Goal: Task Accomplishment & Management: Use online tool/utility

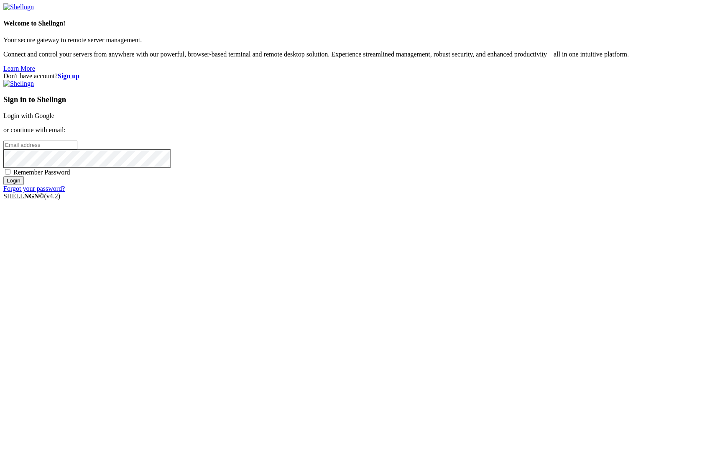
click at [54, 119] on link "Login with Google" at bounding box center [28, 115] width 51 height 7
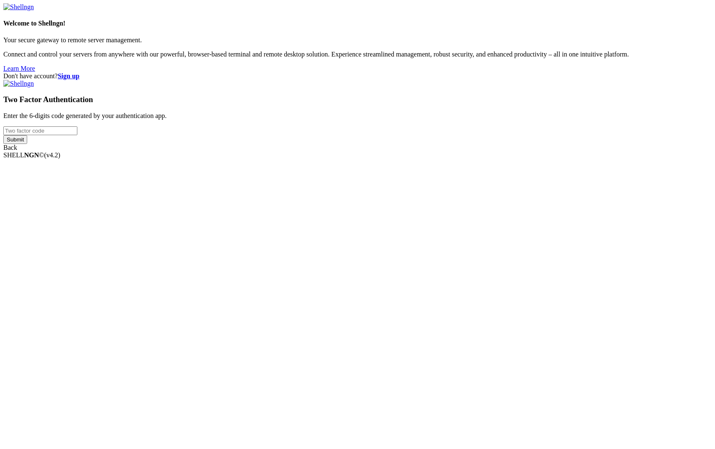
click at [77, 135] on input "number" at bounding box center [40, 130] width 74 height 9
type input "056200"
click at [27, 144] on input "Submit" at bounding box center [15, 139] width 24 height 9
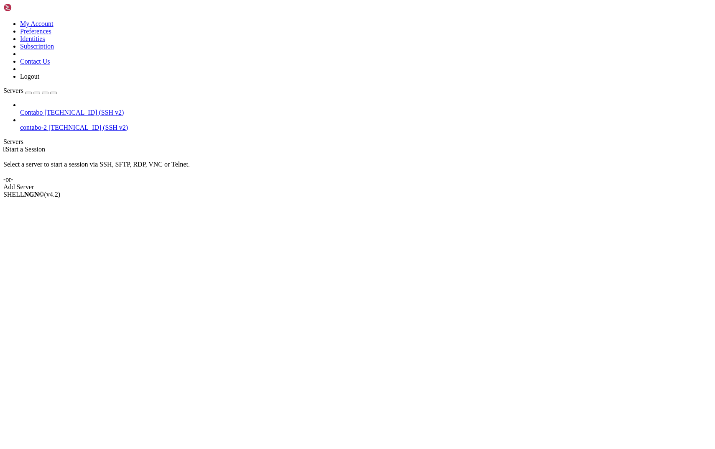
click at [36, 124] on link "contabo-2 [TECHNICAL_ID] (SSH v2)" at bounding box center [366, 128] width 692 height 8
click at [36, 109] on span "Contabo" at bounding box center [31, 112] width 23 height 7
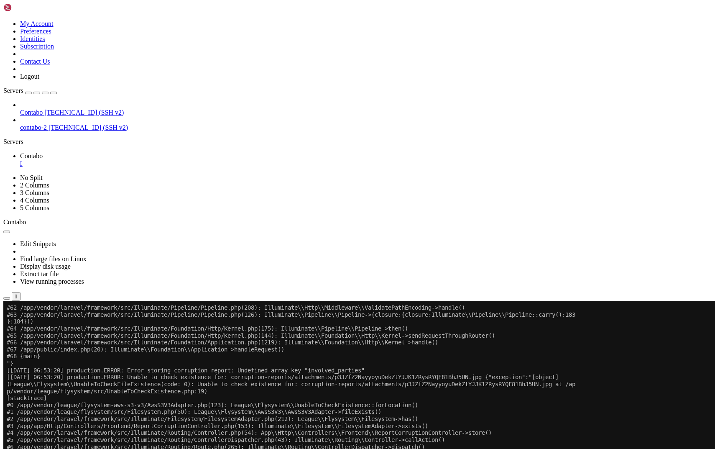
scroll to position [7015156, 0]
click at [56, 109] on span "[TECHNICAL_ID] (SSH v2)" at bounding box center [83, 112] width 79 height 7
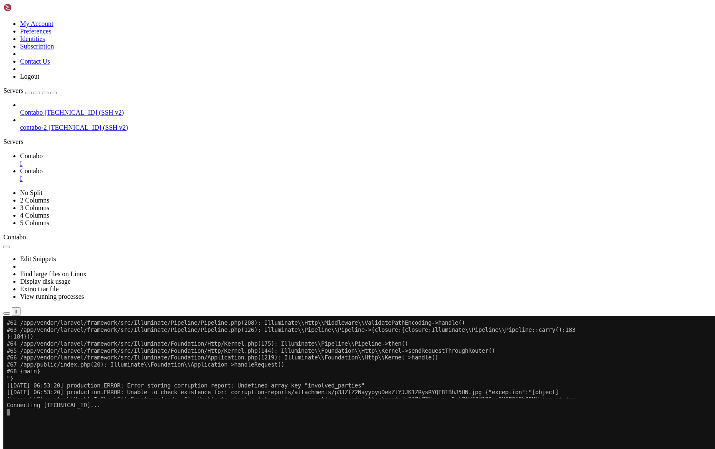
scroll to position [0, 0]
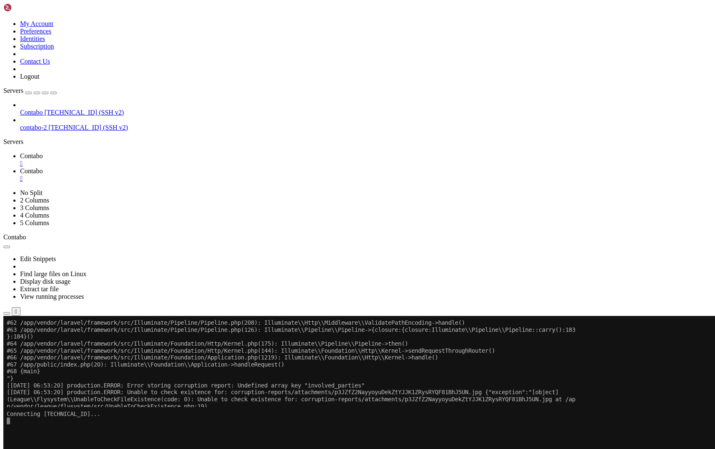
click at [151, 160] on div "" at bounding box center [366, 164] width 692 height 8
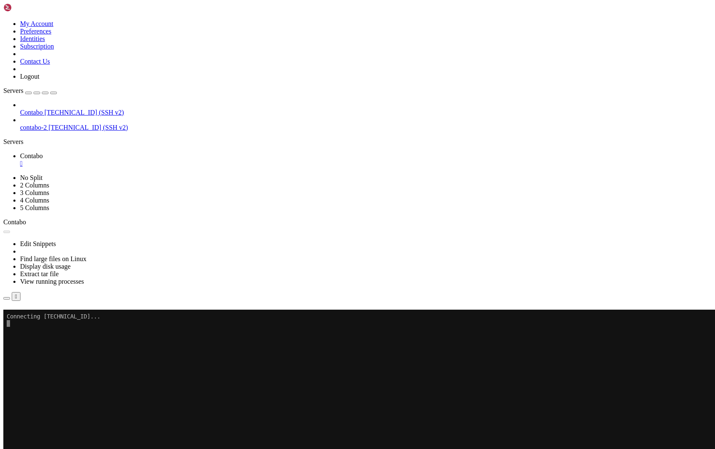
click at [37, 317] on button "Reconnect" at bounding box center [19, 321] width 33 height 9
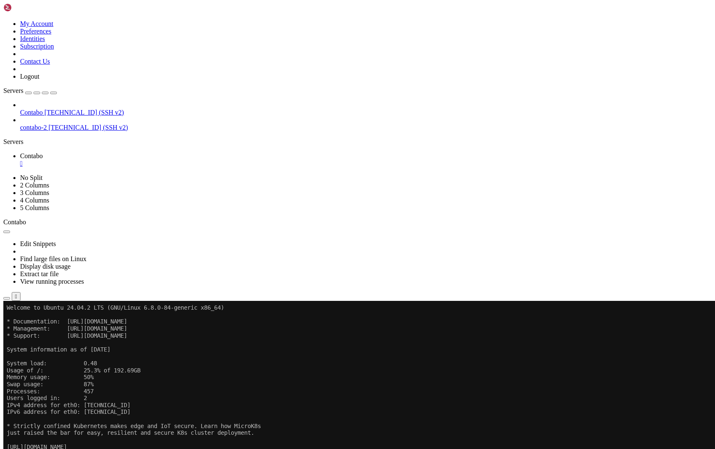
drag, startPoint x: 236, startPoint y: 693, endPoint x: 11, endPoint y: 678, distance: 225.1
copy div "anasseh@digipedia-shared-server : /var/www/mawasco/storage/logs $ [PERSON_NAME]…"
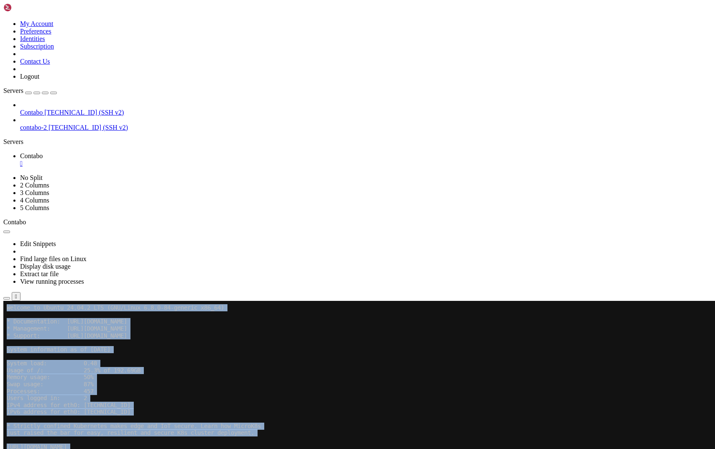
drag, startPoint x: 240, startPoint y: 685, endPoint x: 5, endPoint y: 681, distance: 234.6
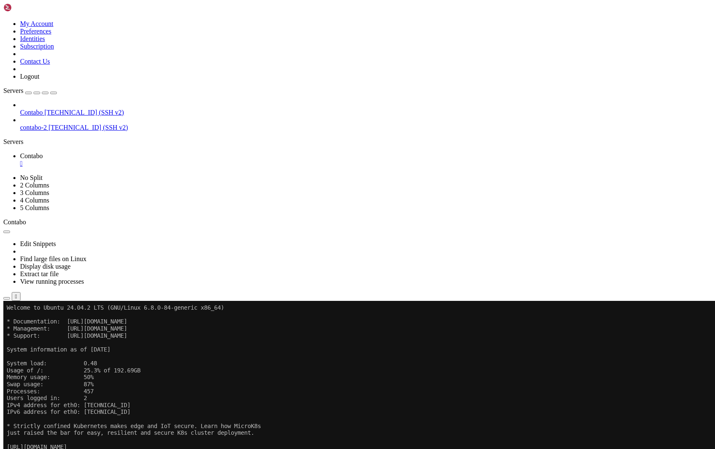
drag, startPoint x: 238, startPoint y: 690, endPoint x: 5, endPoint y: 677, distance: 232.9
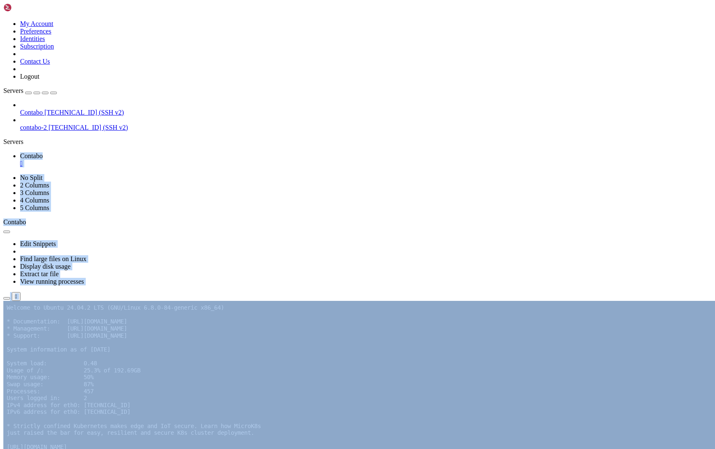
drag, startPoint x: 339, startPoint y: 429, endPoint x: 103, endPoint y: 412, distance: 236.0
click at [103, 308] on div "My Account Preferences Identities Subscription Contact Us Logout Servers Contab…" at bounding box center [357, 155] width 708 height 304
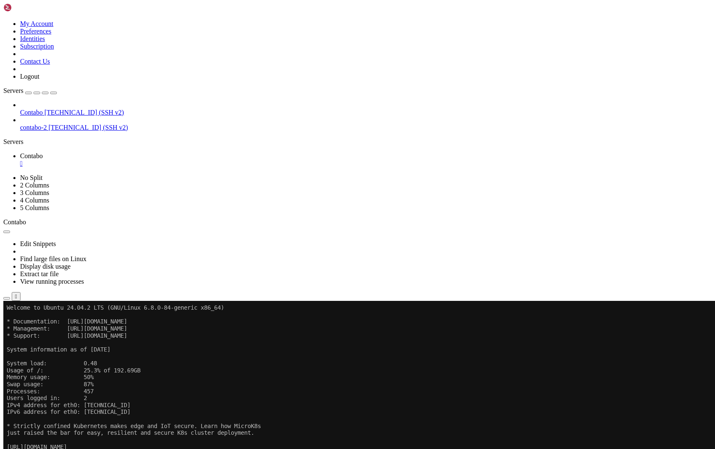
click at [356, 330] on div "SHELL NGN © (v 4.2 ) [TECHNICAL_ID] Connected" at bounding box center [357, 319] width 708 height 23
drag, startPoint x: 234, startPoint y: 692, endPoint x: 15, endPoint y: 675, distance: 219.8
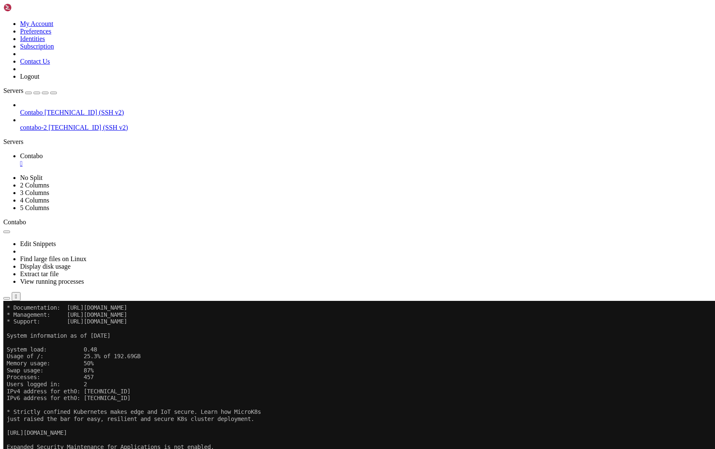
scroll to position [14, 0]
copy div "nasseh@digipedia-shared-server : /var/www/mawasco/storage/logs $ [PERSON_NAME].…"
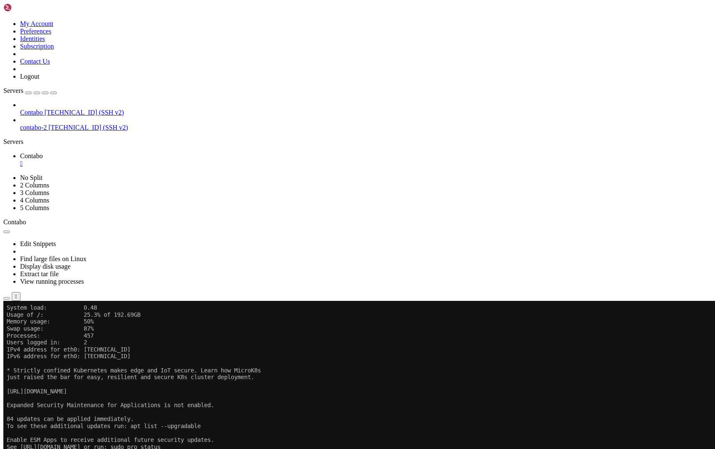
scroll to position [1, 0]
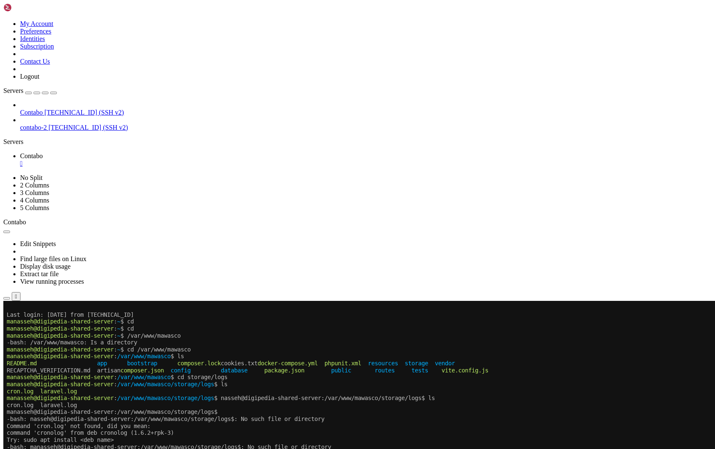
scroll to position [299, 0]
drag, startPoint x: 7, startPoint y: 477, endPoint x: 128, endPoint y: 710, distance: 262.8
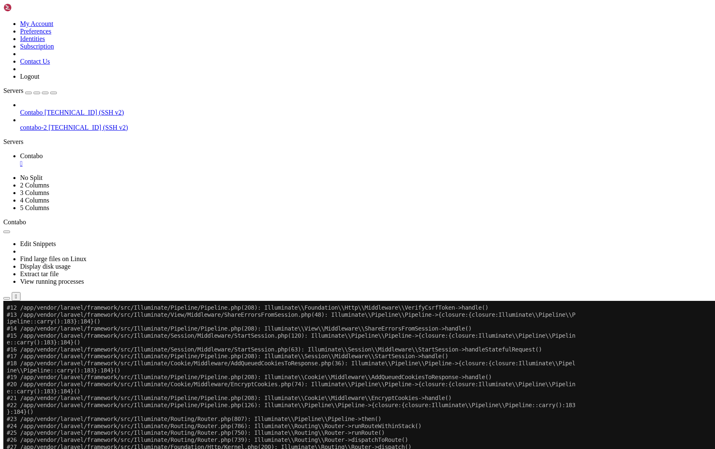
scroll to position [626, 0]
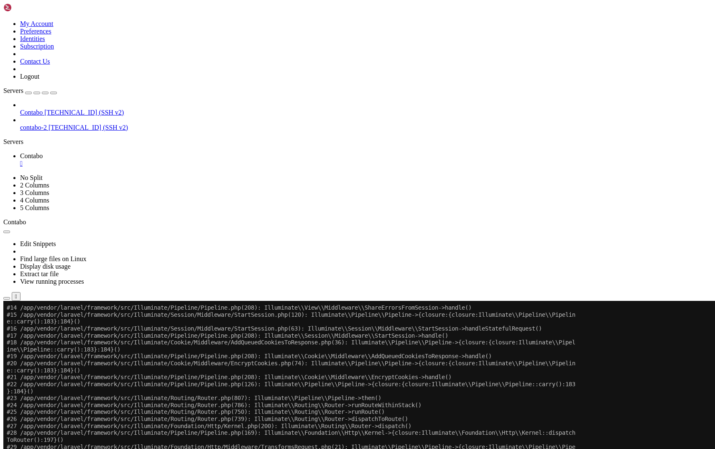
drag, startPoint x: 7, startPoint y: 460, endPoint x: 242, endPoint y: 684, distance: 324.8
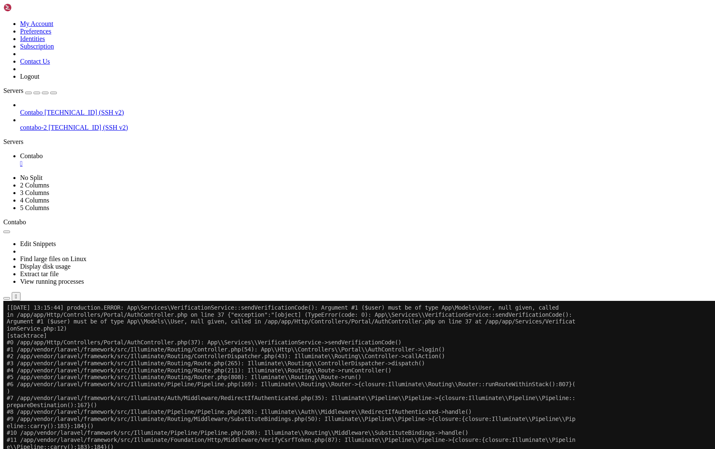
copy div "manasseh@digipedia-shared-server : /var/www/mawasco/storage/logs $ cat laravel.…"
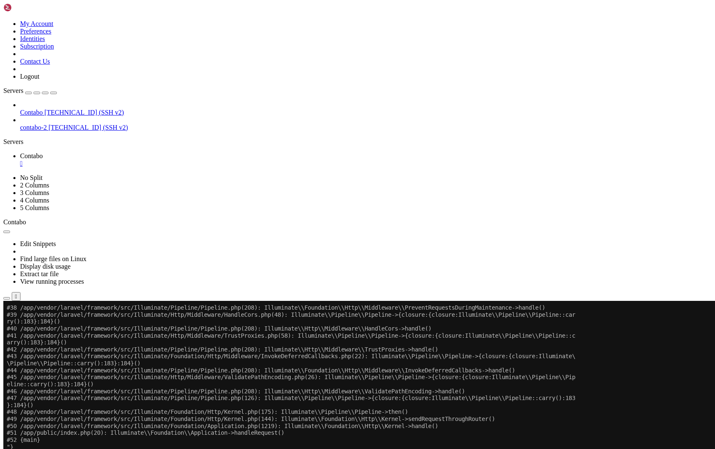
scroll to position [779, 0]
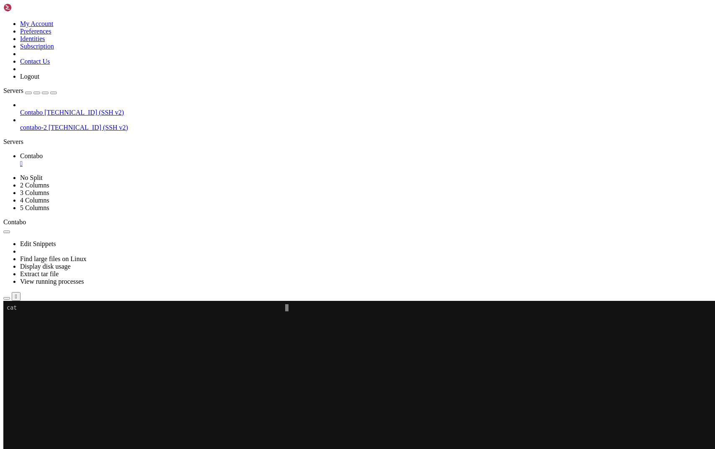
click at [253, 405] on x-row at bounding box center [308, 404] width 602 height 7
click at [75, 109] on span "[TECHNICAL_ID] (SSH v2)" at bounding box center [83, 112] width 79 height 7
click at [266, 447] on x-row at bounding box center [308, 446] width 602 height 7
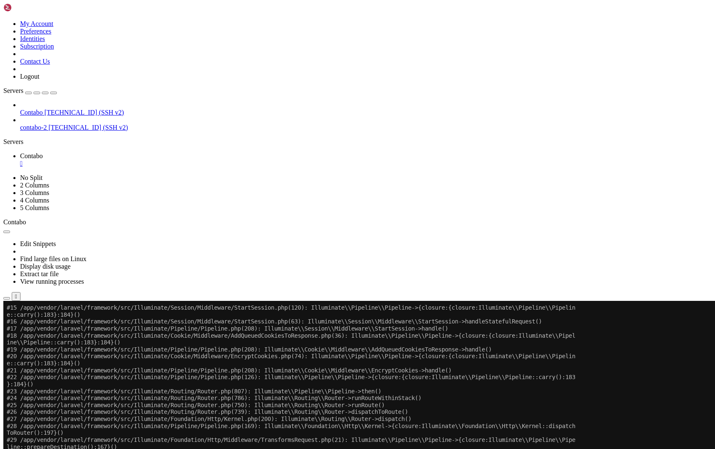
scroll to position [1210, 0]
